Goal: Task Accomplishment & Management: Use online tool/utility

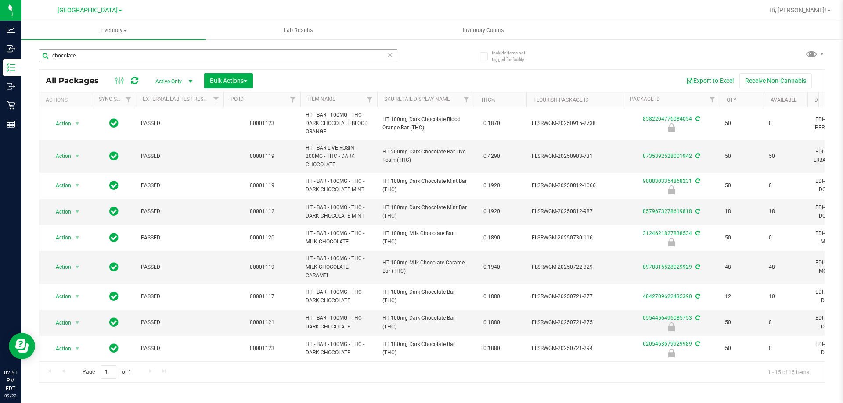
click at [202, 55] on input "chocolate" at bounding box center [218, 55] width 359 height 13
type input "c"
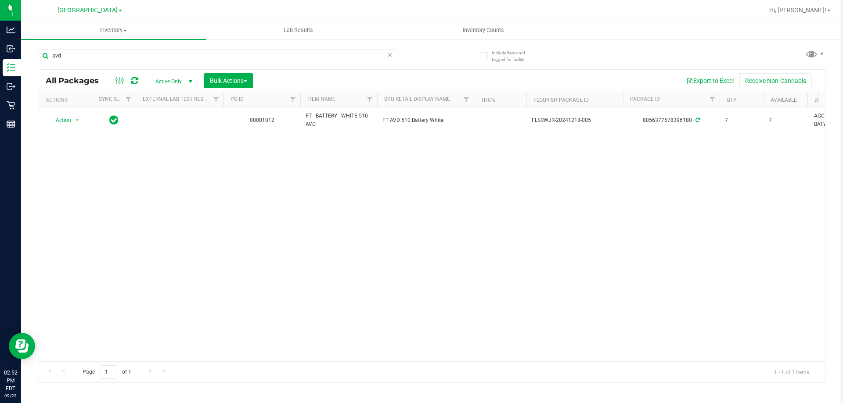
type input "avd"
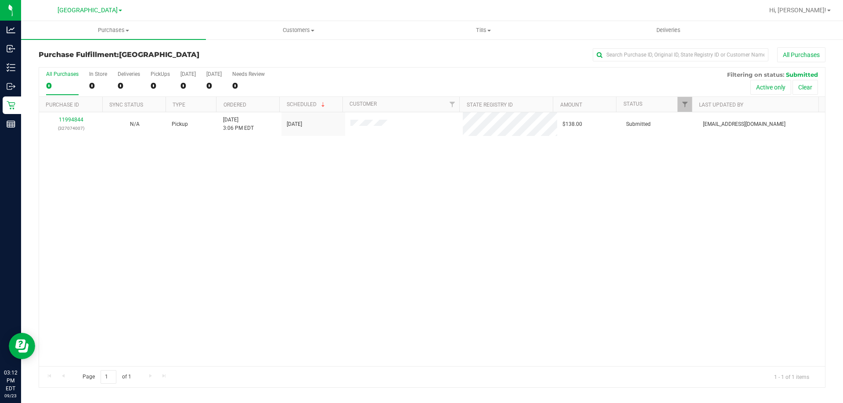
click at [258, 61] on div "Purchase Fulfillment: Palm Bay WC All Purchases" at bounding box center [432, 56] width 787 height 19
click at [271, 53] on h3 "Purchase Fulfillment: Palm Bay WC" at bounding box center [170, 55] width 262 height 8
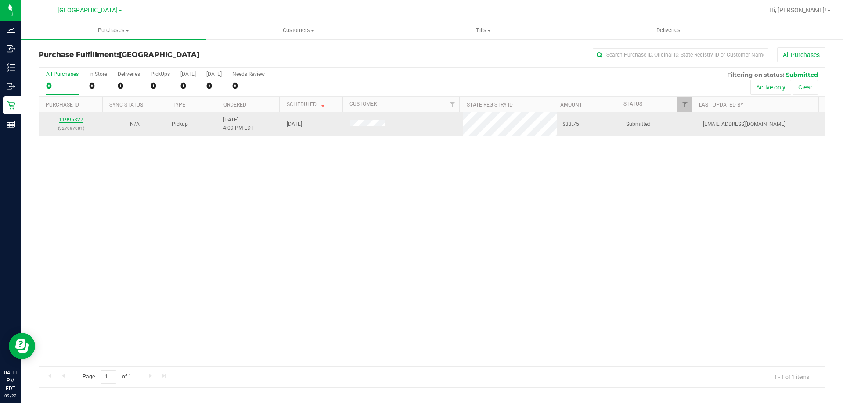
click at [76, 119] on link "11995327" at bounding box center [71, 120] width 25 height 6
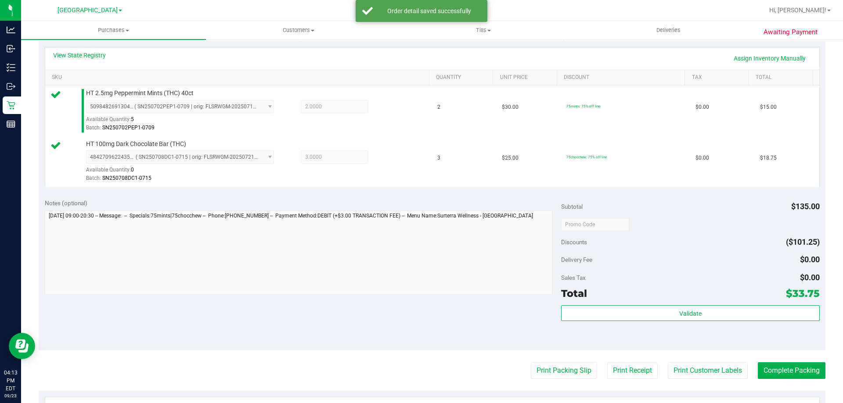
scroll to position [210, 0]
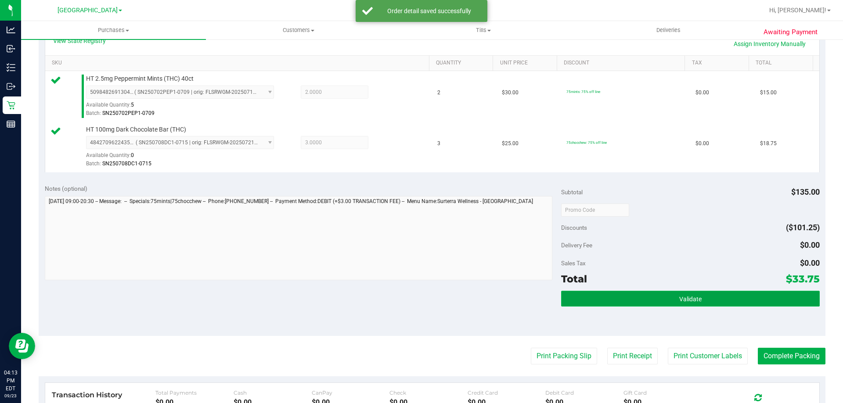
click at [715, 298] on button "Validate" at bounding box center [690, 299] width 258 height 16
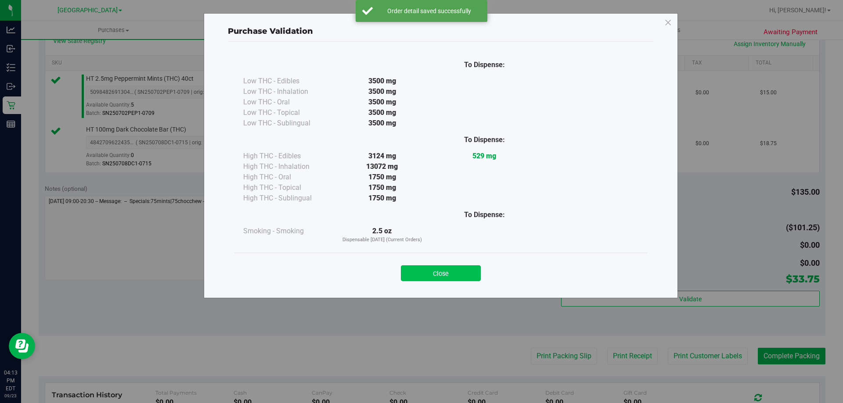
click at [433, 277] on button "Close" at bounding box center [441, 274] width 80 height 16
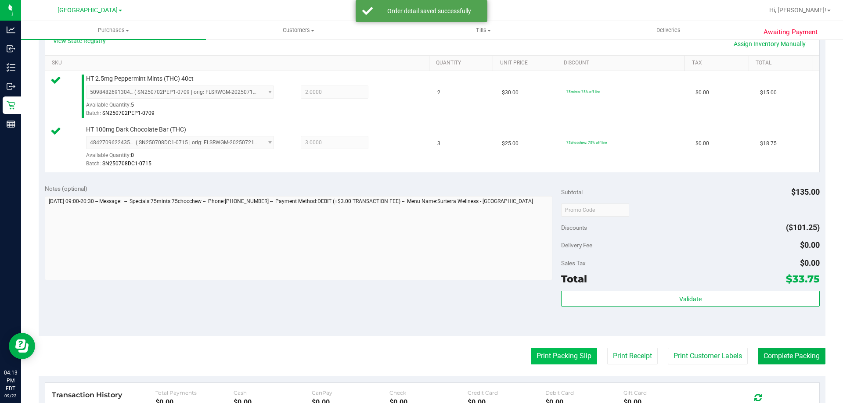
click at [574, 356] on button "Print Packing Slip" at bounding box center [564, 356] width 66 height 17
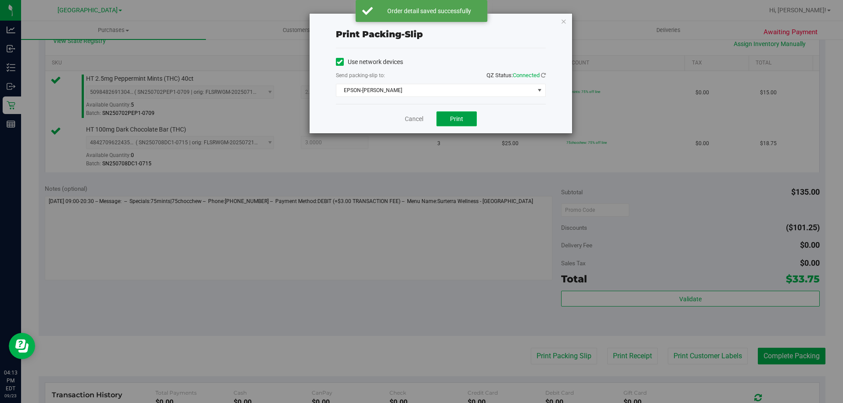
click at [467, 121] on button "Print" at bounding box center [456, 119] width 40 height 15
click at [438, 90] on span "EPSON-DENNIS-COMEAU" at bounding box center [435, 90] width 198 height 12
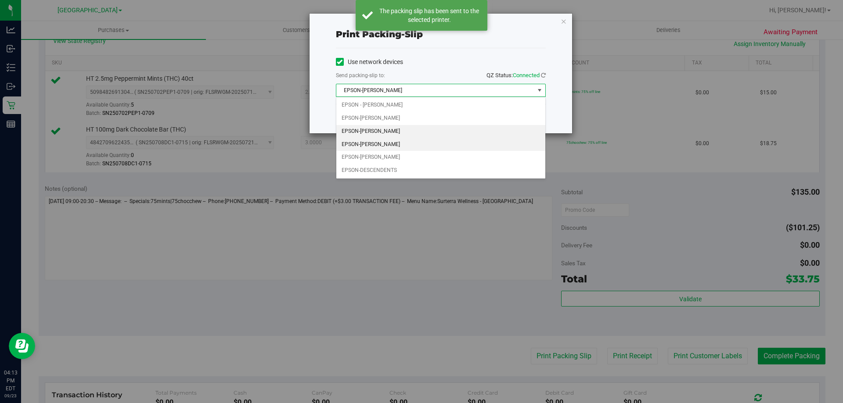
click at [388, 131] on li "EPSON-DENNIS-BROWN" at bounding box center [440, 131] width 209 height 13
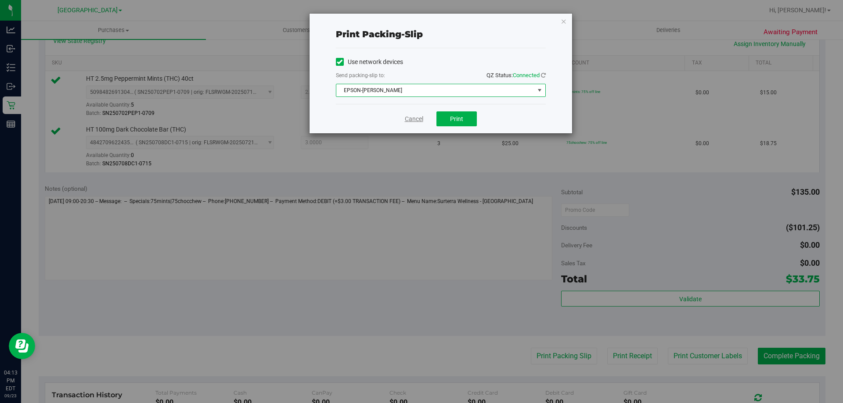
click at [411, 117] on link "Cancel" at bounding box center [414, 119] width 18 height 9
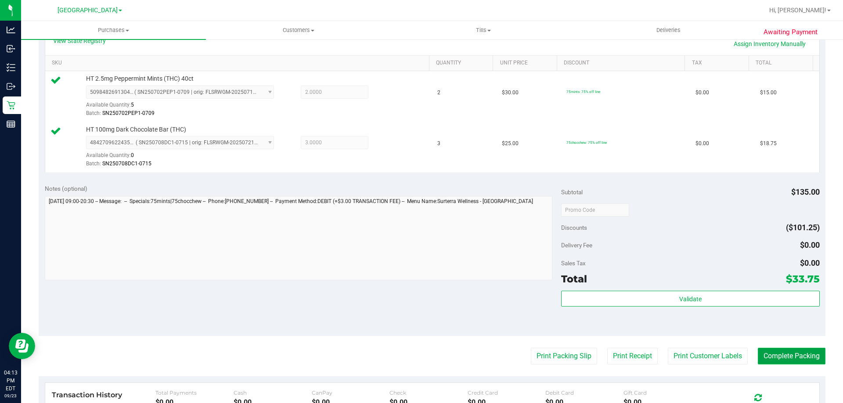
click at [793, 349] on button "Complete Packing" at bounding box center [792, 356] width 68 height 17
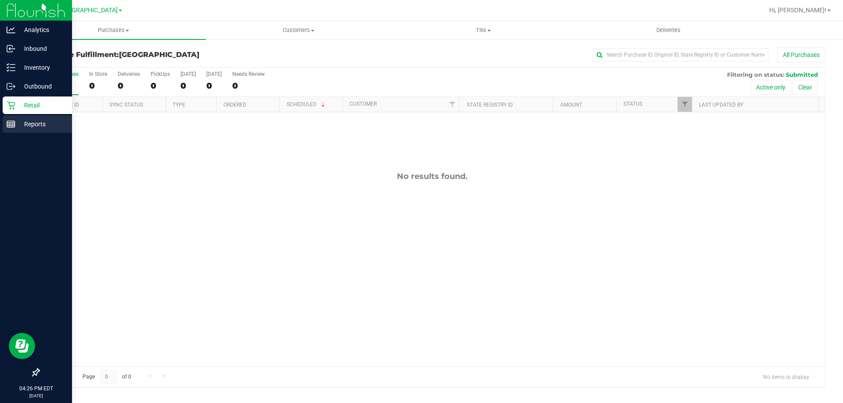
click at [11, 123] on line at bounding box center [11, 123] width 8 height 0
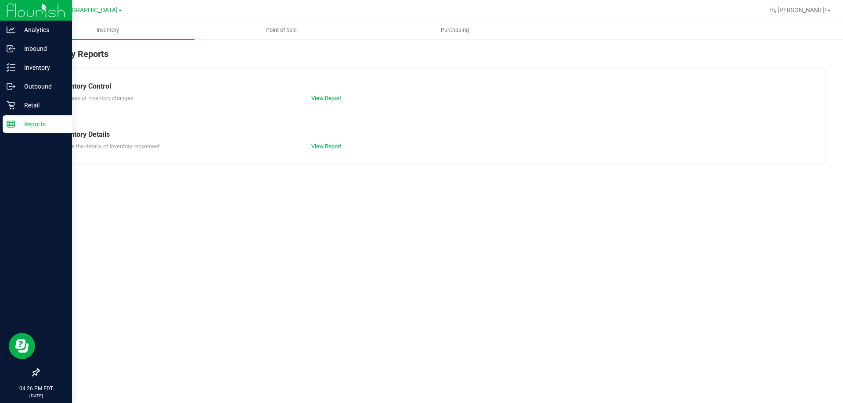
click at [282, 42] on div "Inventory Reports Inventory Control Summary of inventory changes View Report In…" at bounding box center [432, 106] width 822 height 134
click at [286, 30] on span "Point of Sale" at bounding box center [281, 30] width 54 height 8
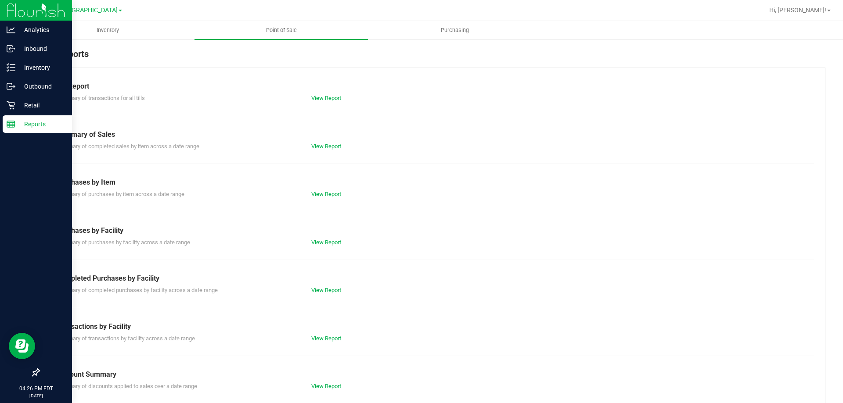
click at [324, 102] on div "View Report" at bounding box center [432, 98] width 255 height 9
click at [320, 97] on link "View Report" at bounding box center [326, 98] width 30 height 7
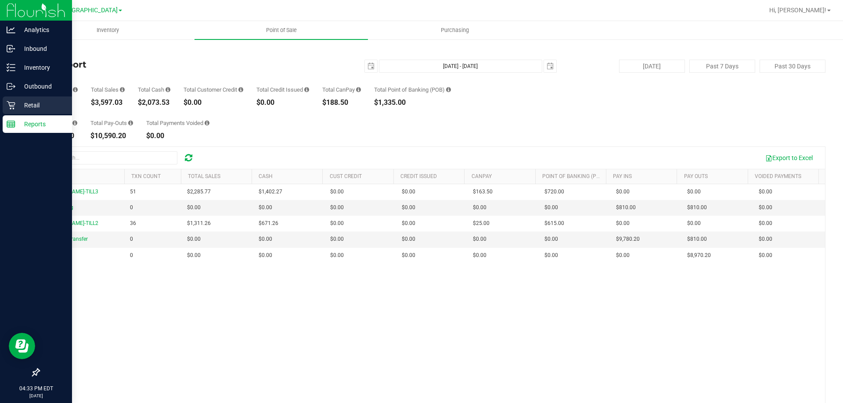
click at [11, 108] on icon at bounding box center [11, 105] width 8 height 8
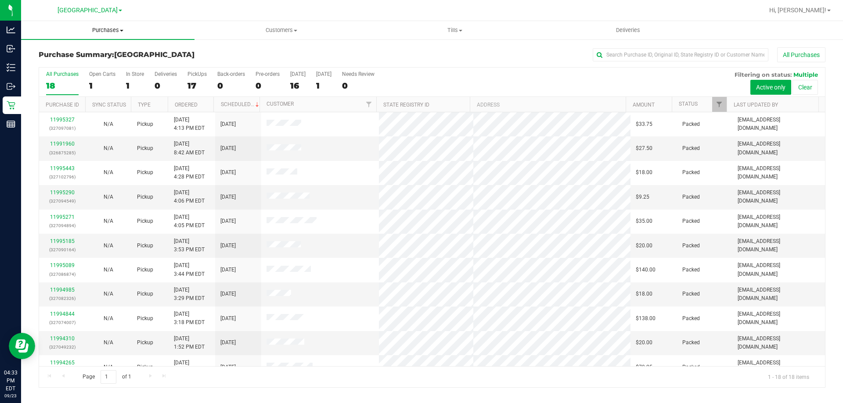
click at [104, 32] on span "Purchases" at bounding box center [107, 30] width 173 height 8
click at [43, 62] on span "Fulfillment" at bounding box center [48, 63] width 54 height 7
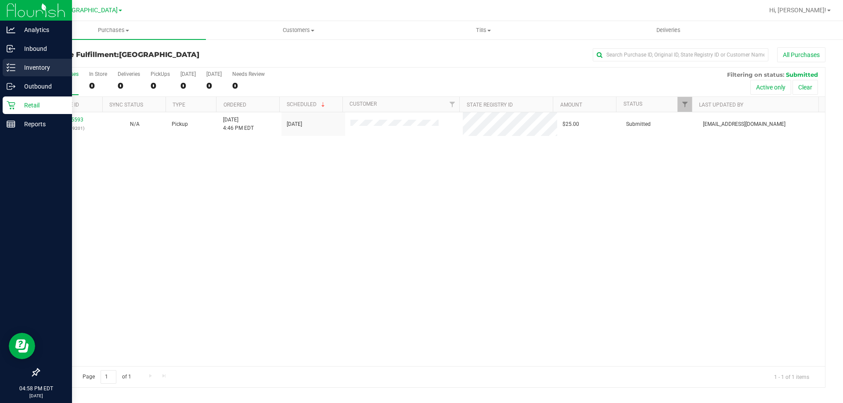
click at [22, 66] on p "Inventory" at bounding box center [41, 67] width 53 height 11
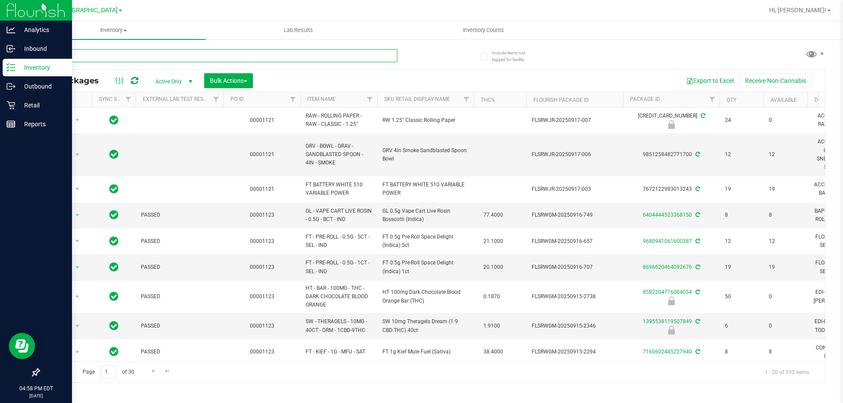
click at [156, 51] on input "text" at bounding box center [218, 55] width 359 height 13
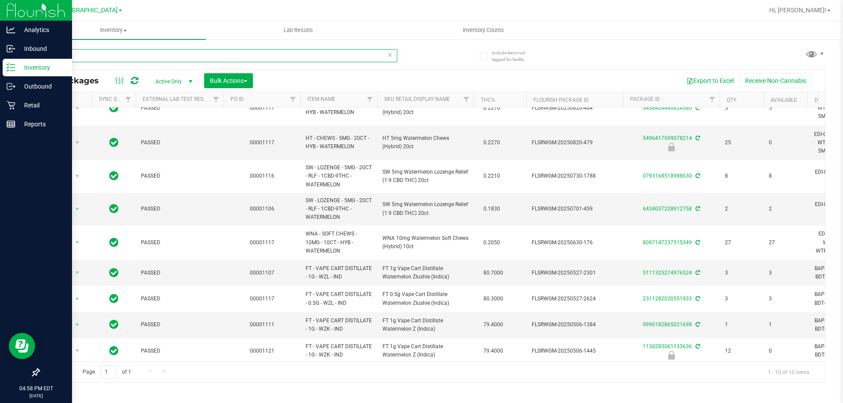
scroll to position [16, 0]
type input "water"
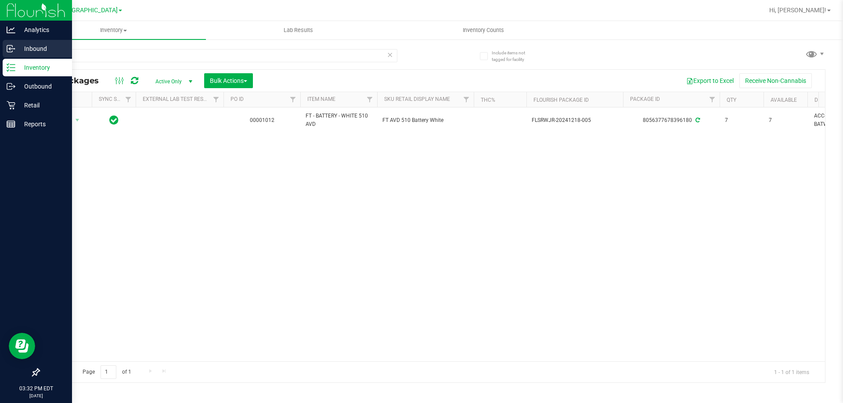
drag, startPoint x: 0, startPoint y: 0, endPoint x: 0, endPoint y: 44, distance: 43.9
click at [0, 44] on div "Analytics Inbound Inventory Outbound Retail Reports 03:32 PM EDT 09/23/2025 09/…" at bounding box center [421, 201] width 843 height 403
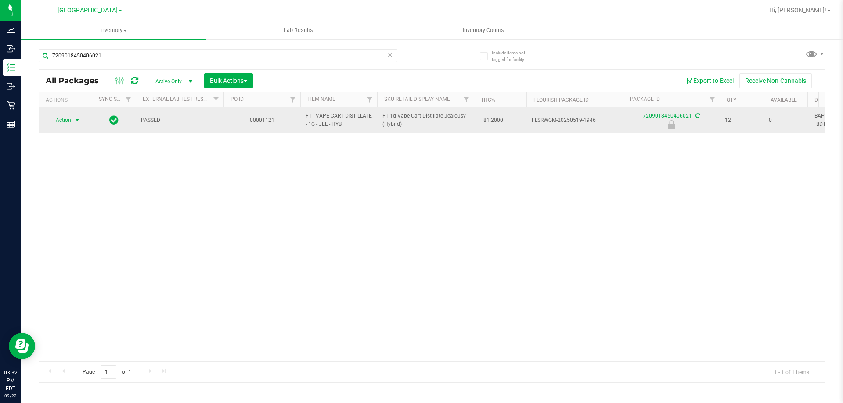
type input "7209018450406021"
click at [64, 122] on span "Action" at bounding box center [60, 120] width 24 height 12
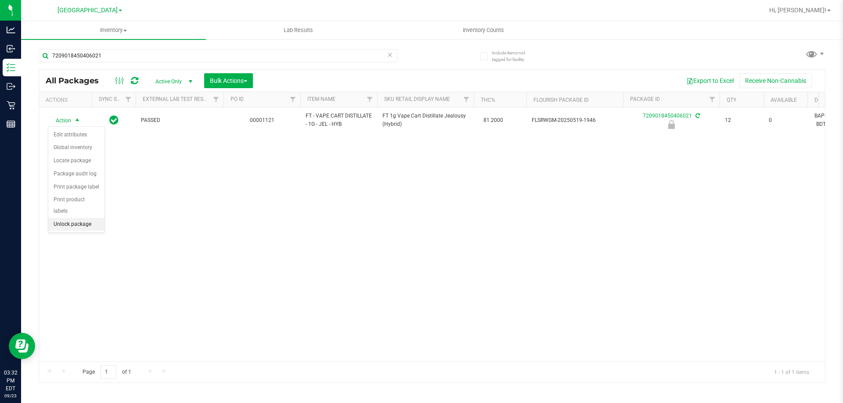
click at [65, 218] on li "Unlock package" at bounding box center [76, 224] width 56 height 13
click at [392, 58] on icon at bounding box center [390, 54] width 6 height 11
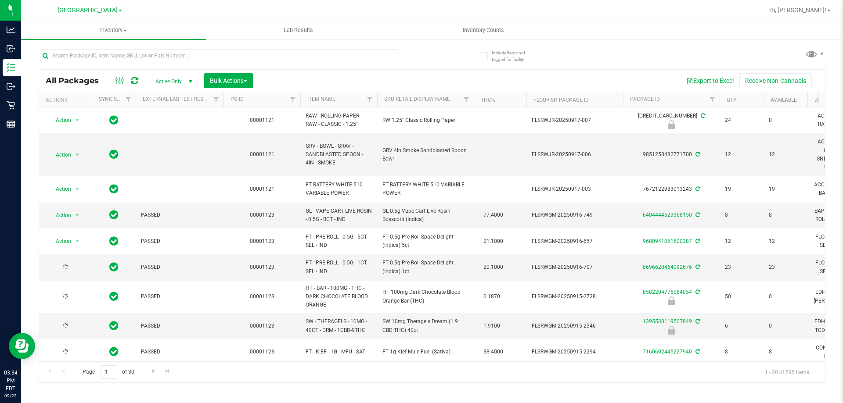
type input "2026-03-16"
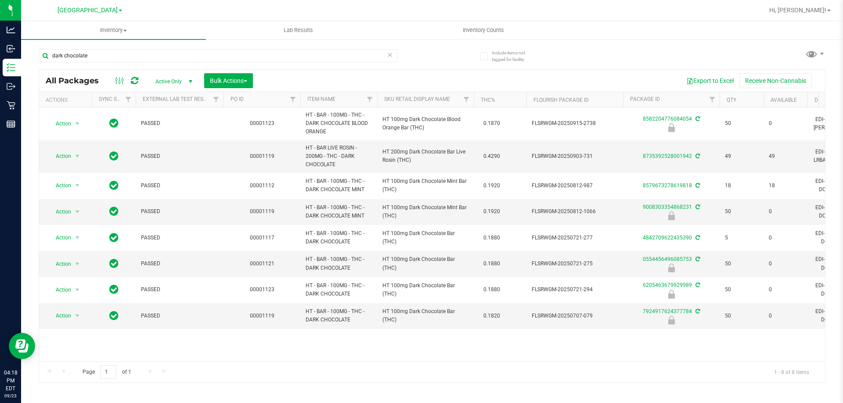
drag, startPoint x: 105, startPoint y: 55, endPoint x: 38, endPoint y: 58, distance: 67.7
click at [38, 58] on div "Include items not tagged for facility dark chocolate All Packages Active Only A…" at bounding box center [432, 173] width 822 height 268
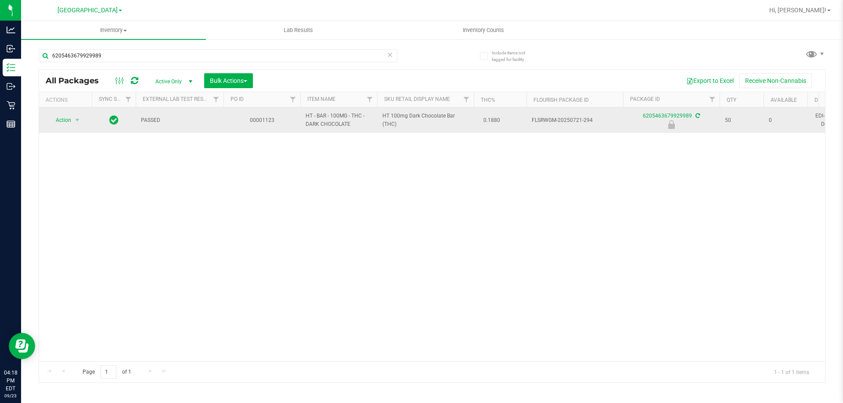
type input "6205463679929989"
click at [70, 117] on span "Action" at bounding box center [60, 120] width 24 height 12
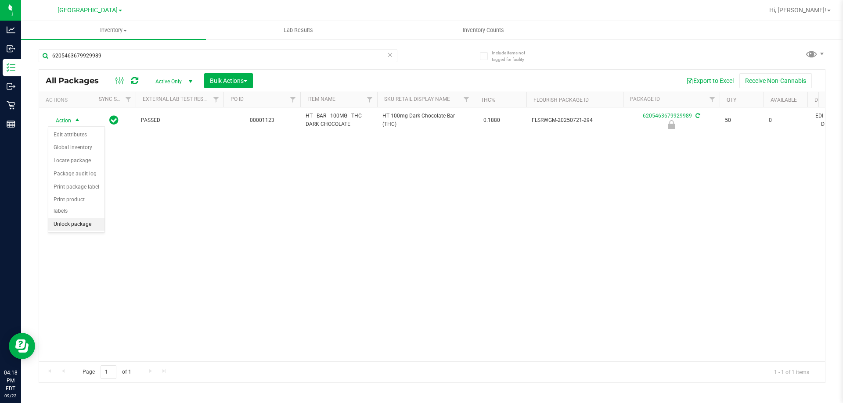
click at [79, 218] on li "Unlock package" at bounding box center [76, 224] width 56 height 13
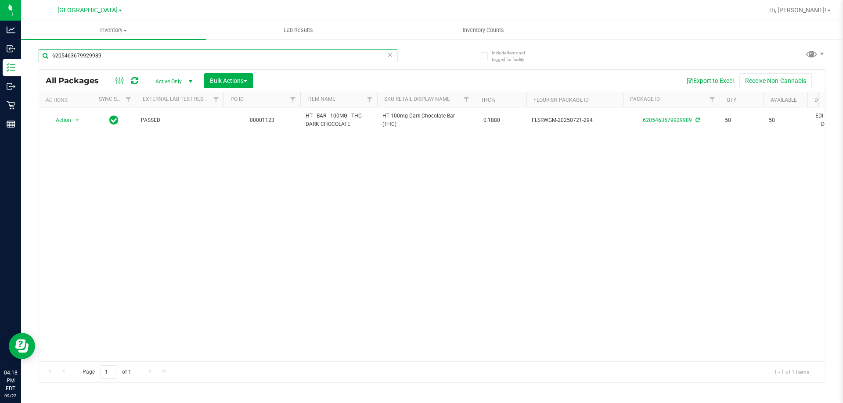
drag, startPoint x: 126, startPoint y: 57, endPoint x: 25, endPoint y: 58, distance: 101.0
click at [25, 58] on div "Include items not tagged for facility 6205463679929989 All Packages Active Only…" at bounding box center [432, 173] width 822 height 268
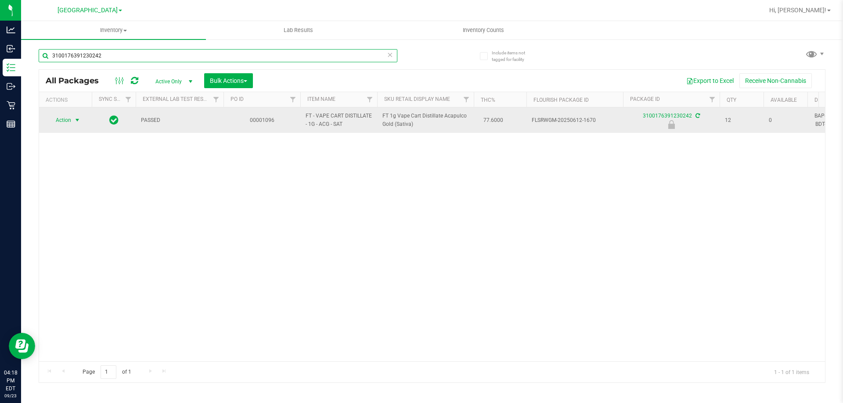
type input "3100176391230242"
click at [70, 119] on span "Action" at bounding box center [60, 120] width 24 height 12
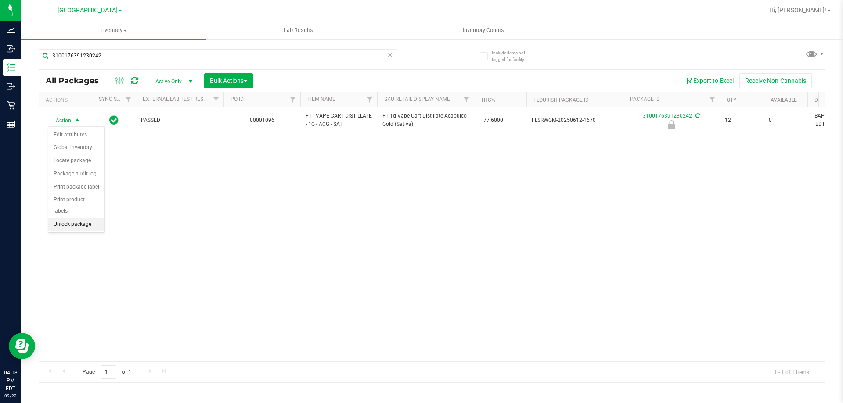
click at [62, 218] on li "Unlock package" at bounding box center [76, 224] width 56 height 13
